Goal: Information Seeking & Learning: Learn about a topic

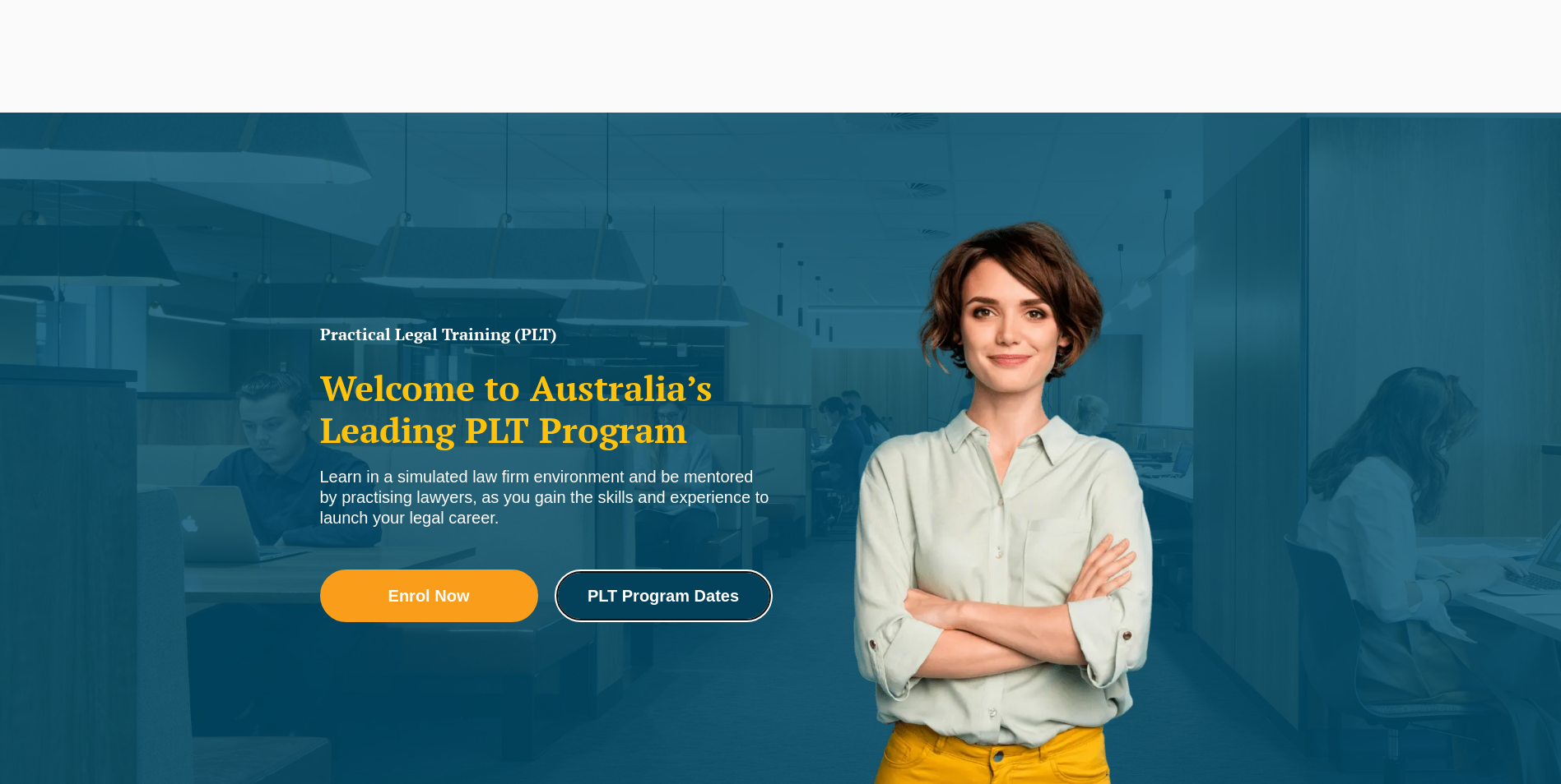
click at [723, 608] on link "PLT Program Dates" at bounding box center [664, 596] width 218 height 53
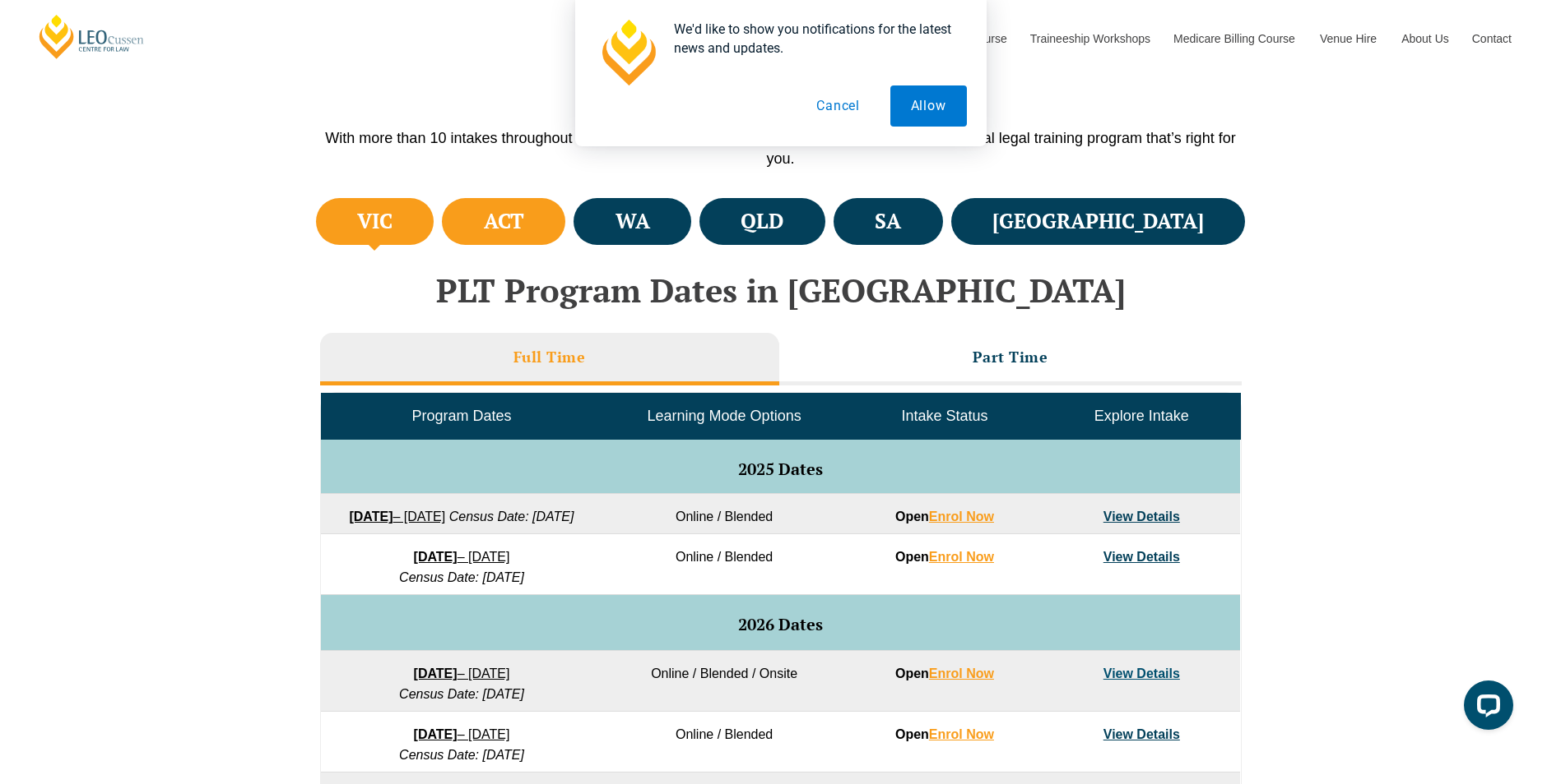
click at [553, 237] on li "ACT" at bounding box center [503, 221] width 124 height 47
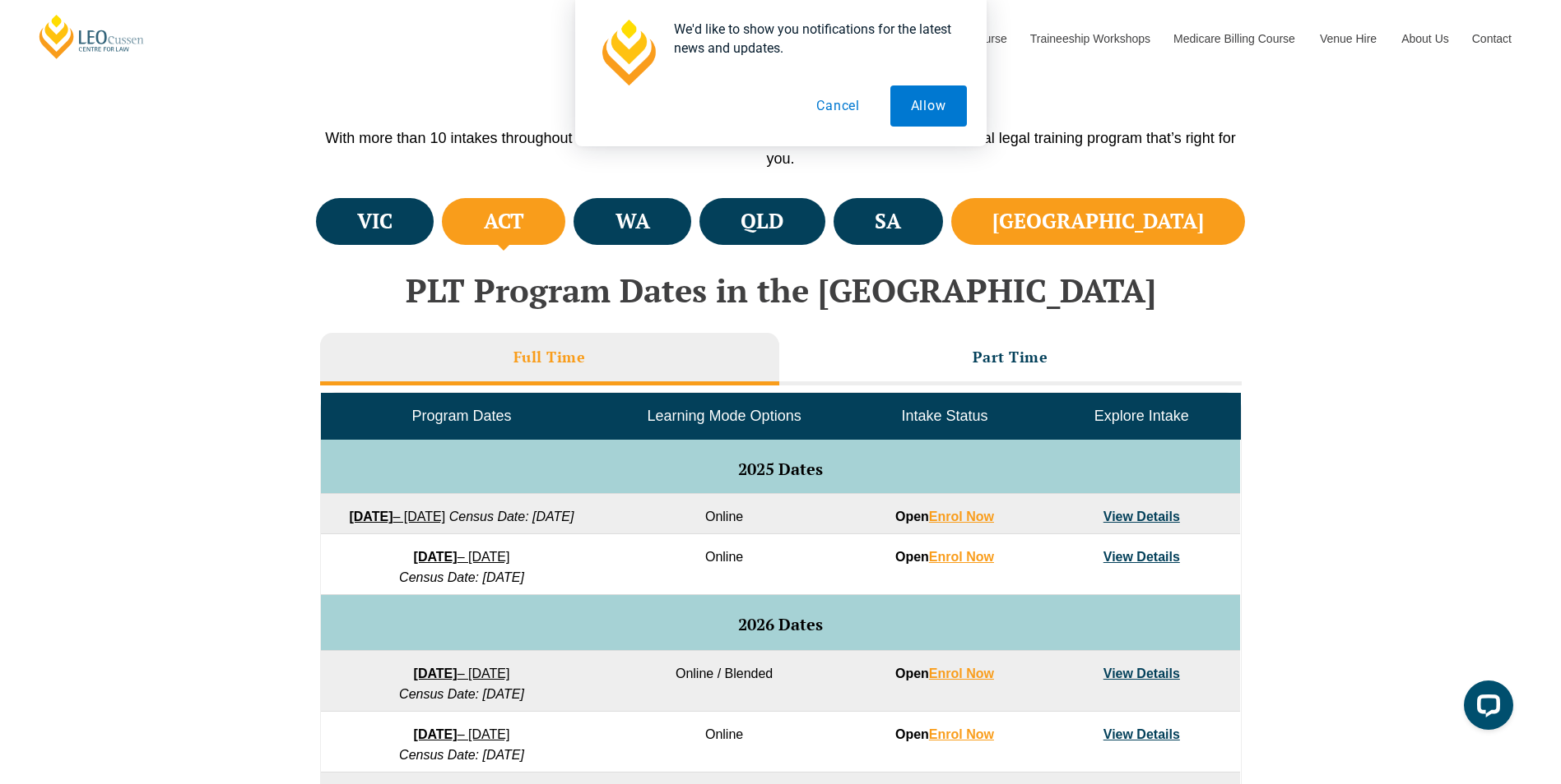
click at [1201, 241] on li "NSW" at bounding box center [1097, 221] width 295 height 47
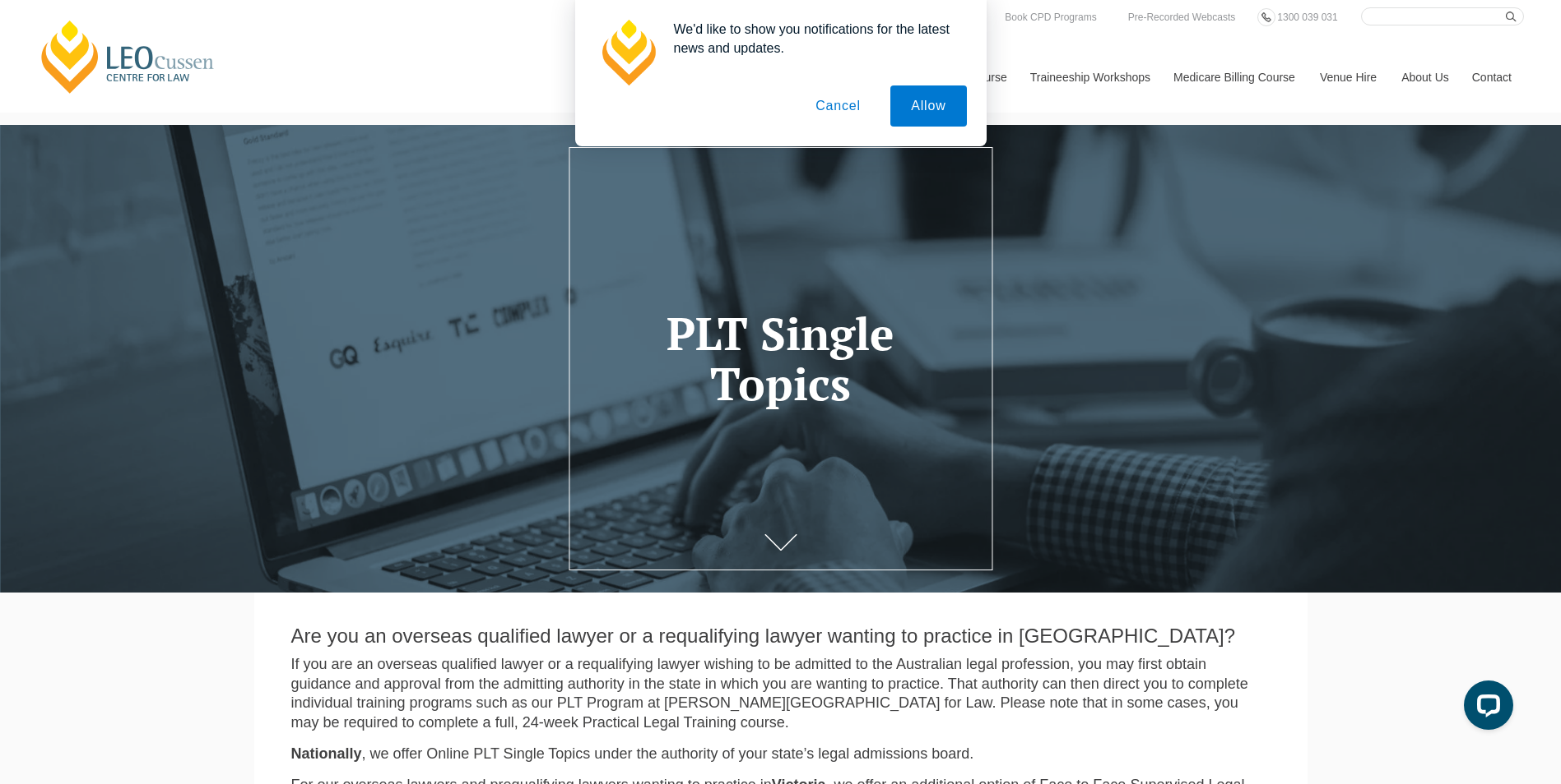
click at [849, 101] on button "Cancel" at bounding box center [837, 106] width 86 height 42
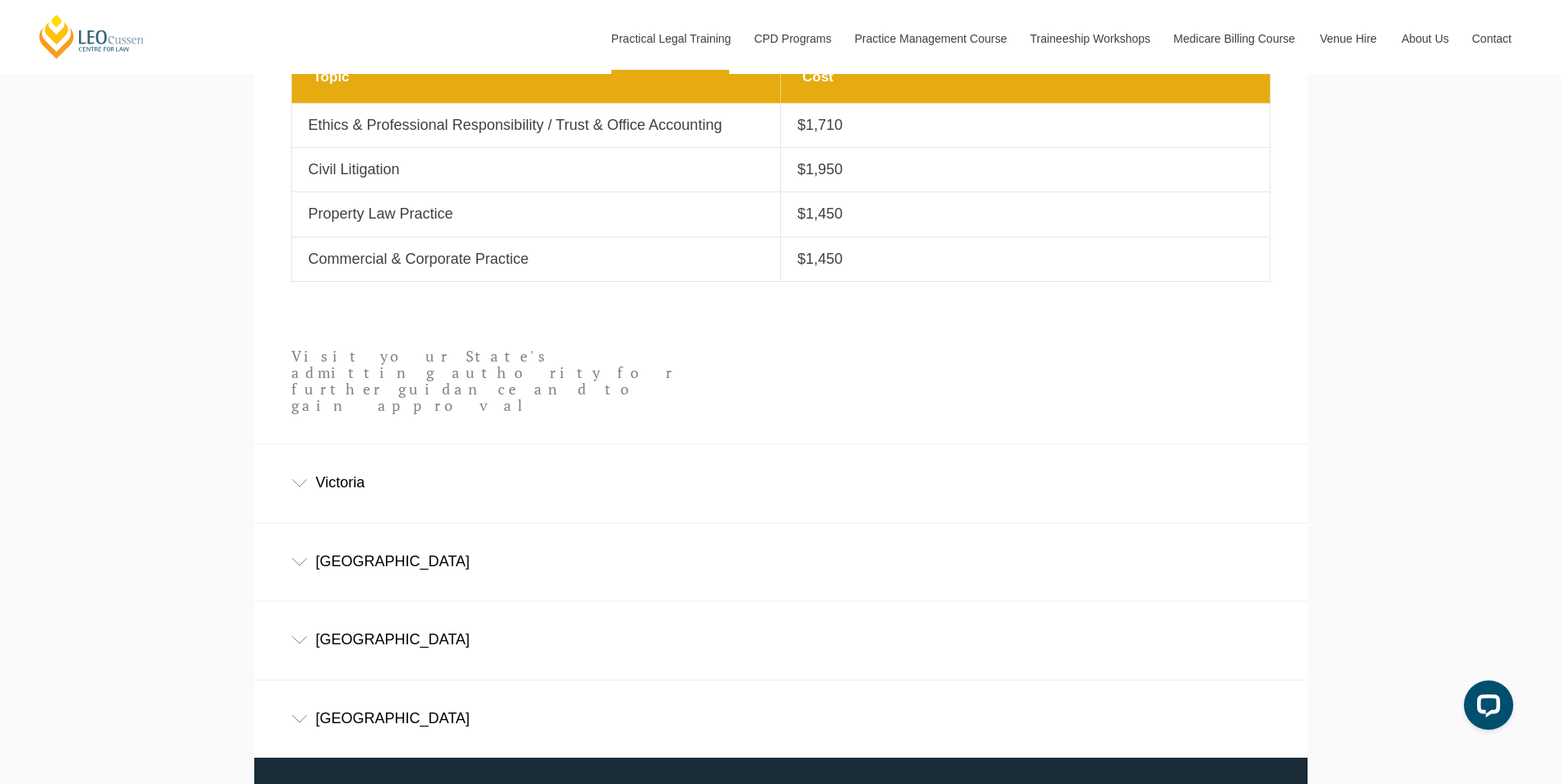
scroll to position [905, 0]
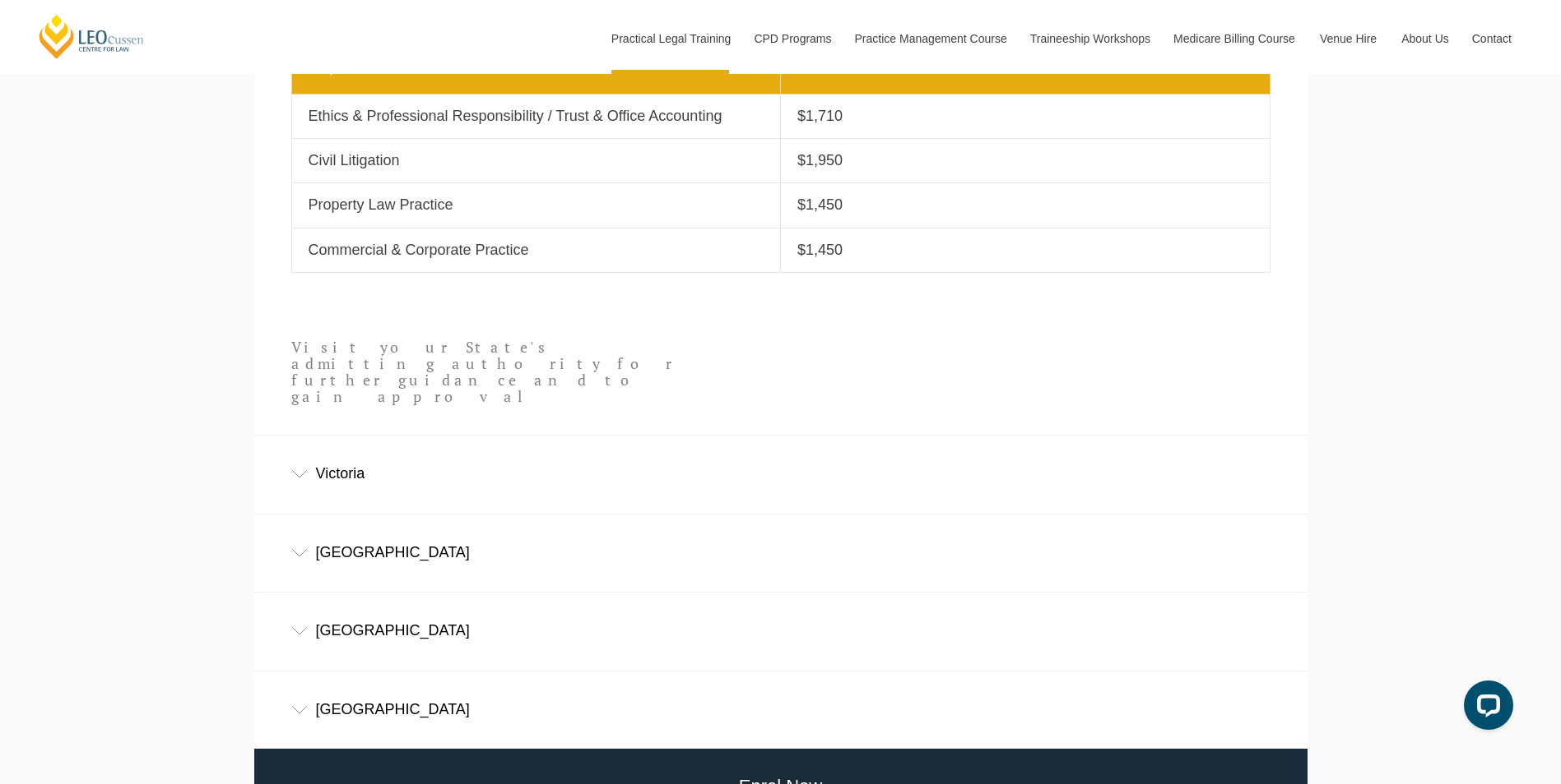
click at [398, 540] on div "[GEOGRAPHIC_DATA]" at bounding box center [780, 552] width 1053 height 76
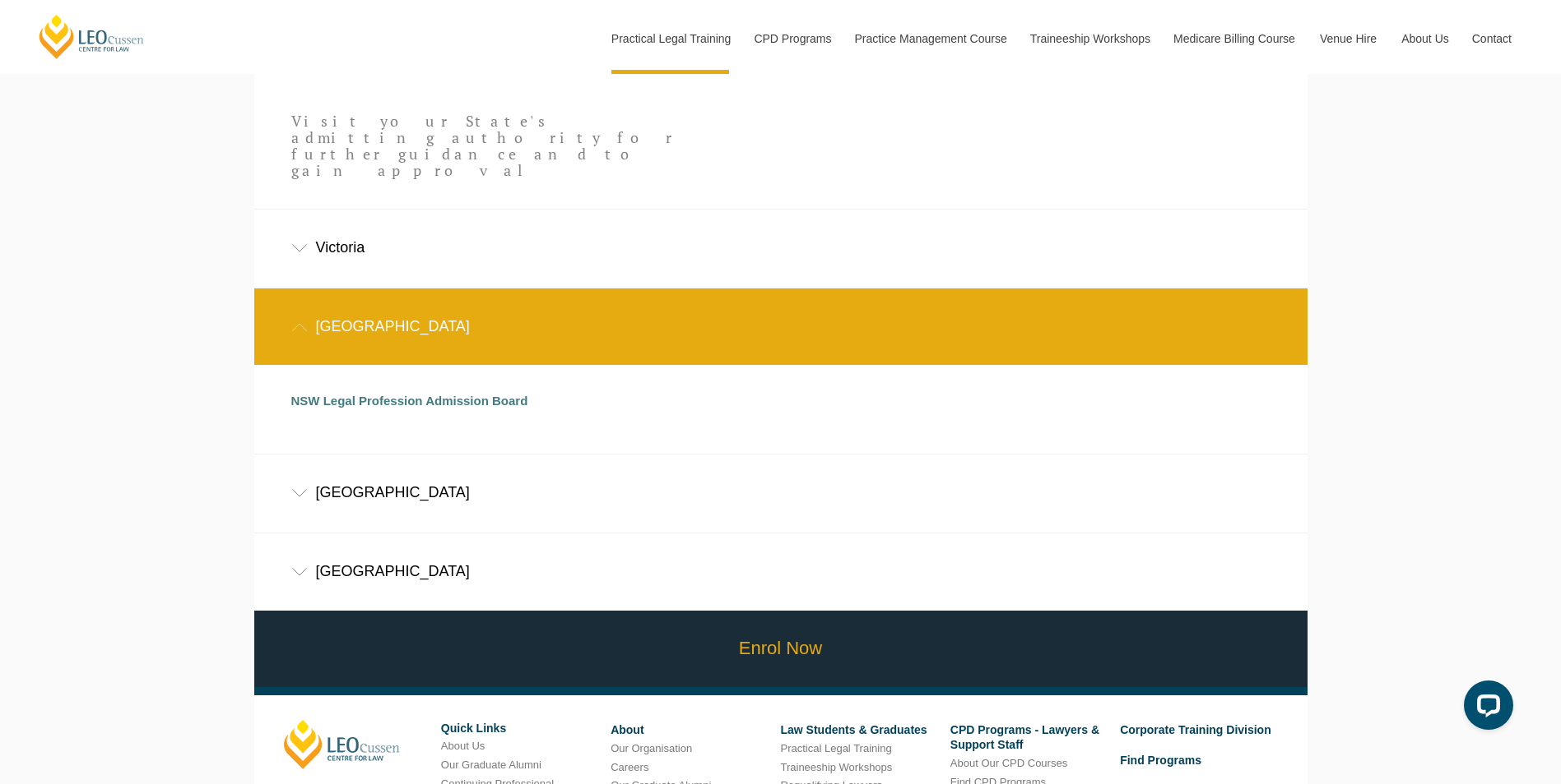
scroll to position [1151, 0]
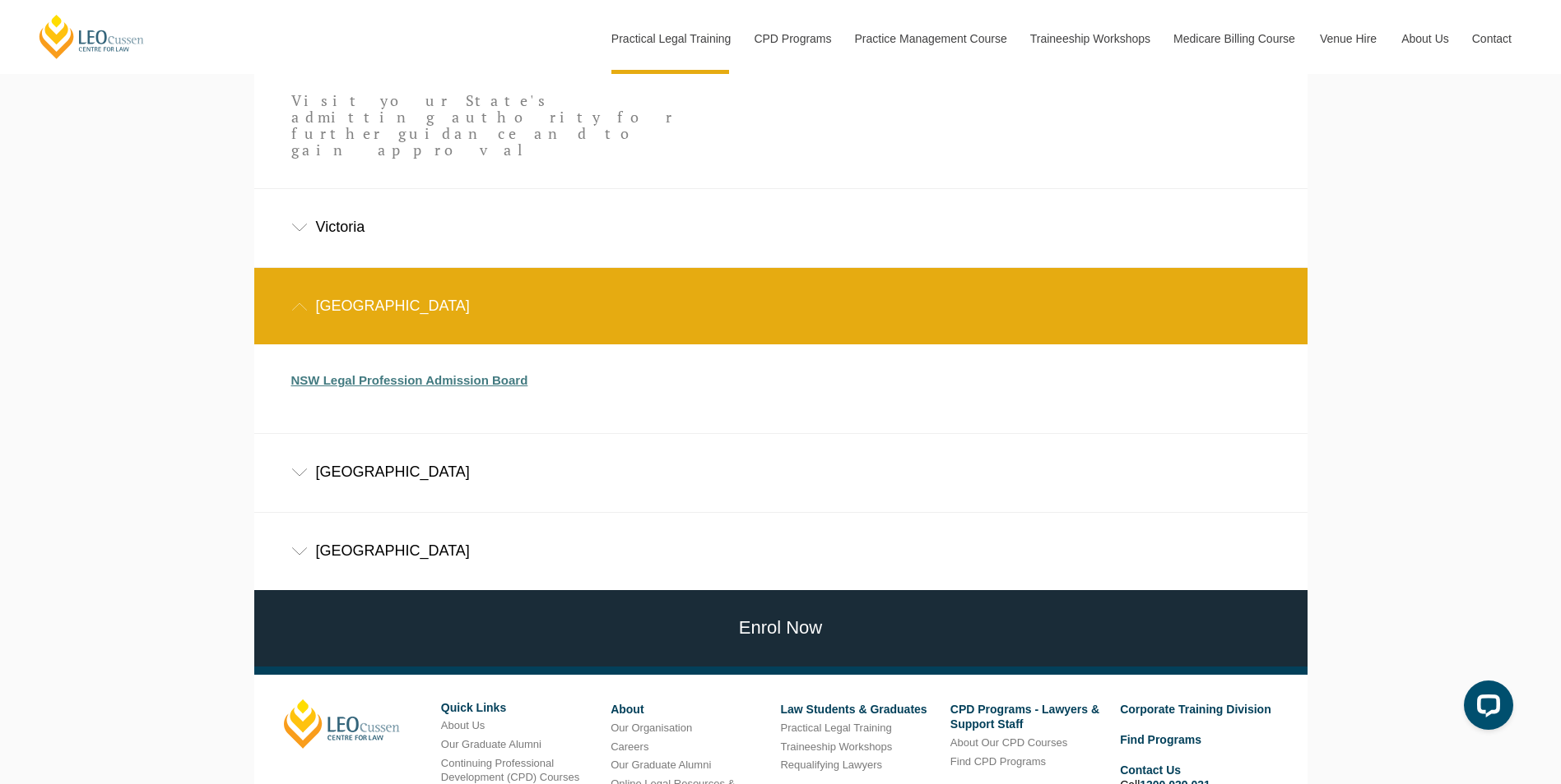
click at [398, 374] on link "NSW Legal Profession Admission Board" at bounding box center [409, 380] width 237 height 14
